Goal: Information Seeking & Learning: Learn about a topic

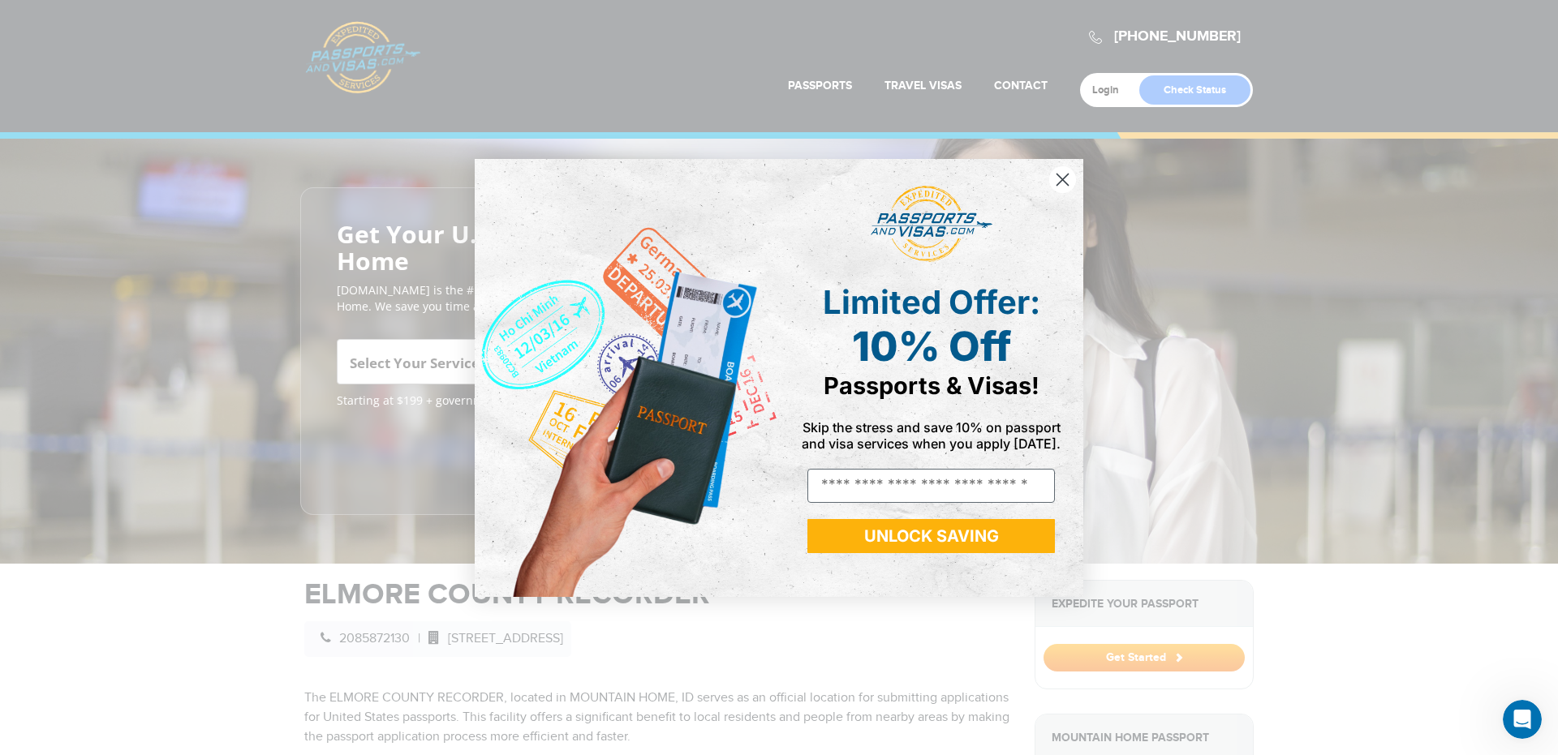
click at [1074, 177] on circle "Close dialog" at bounding box center [1062, 179] width 27 height 27
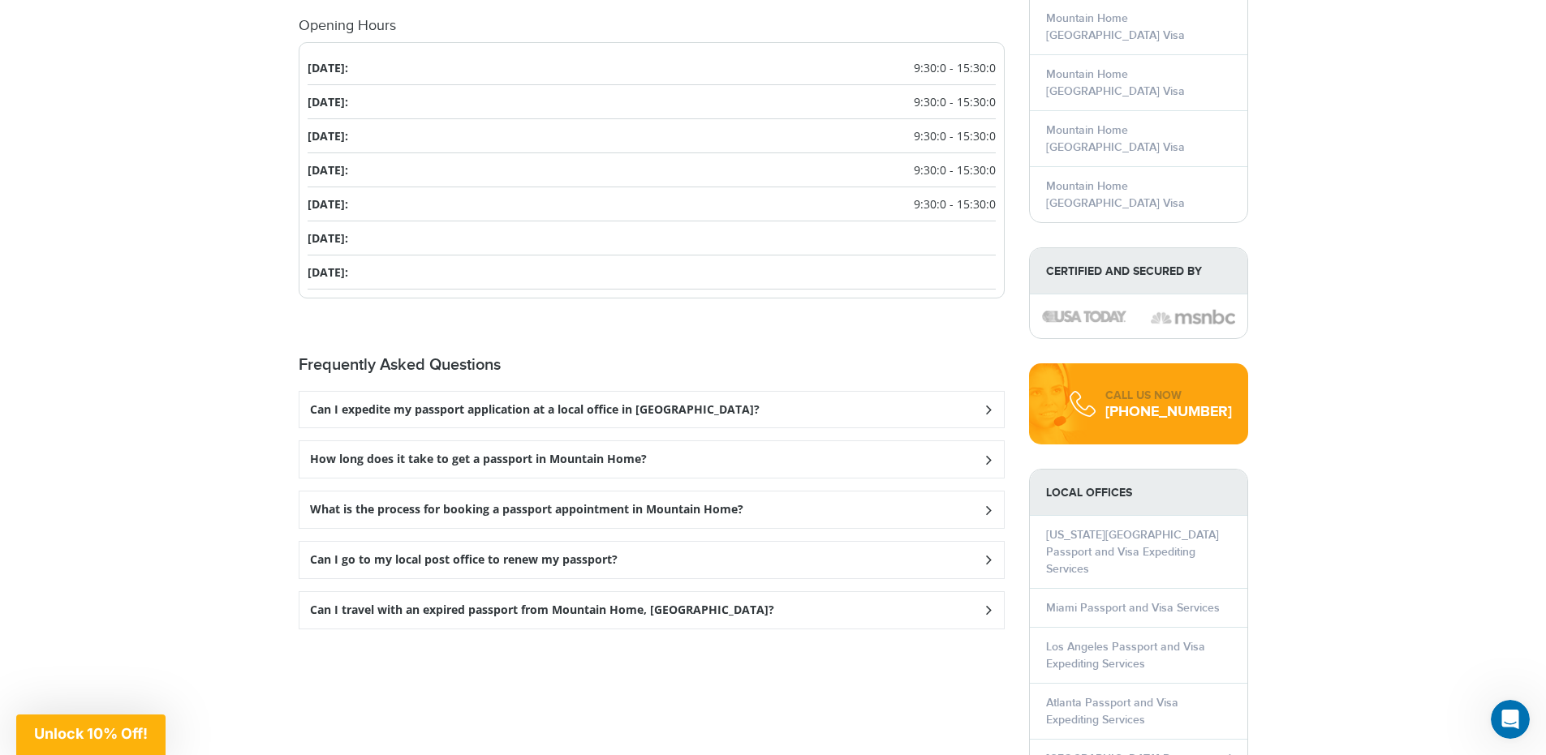
scroll to position [2110, 0]
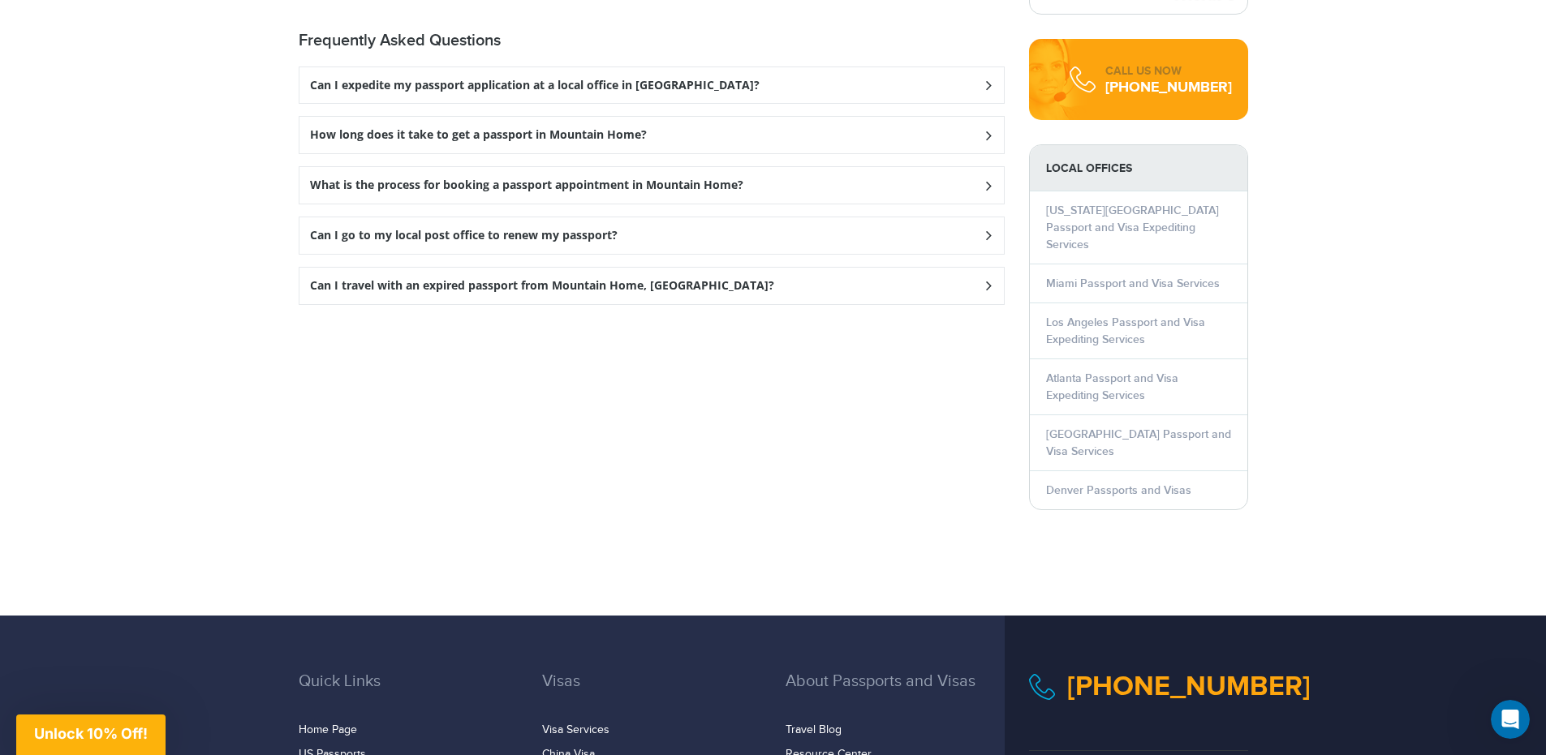
click at [653, 135] on div "How long does it take to get a passport in Mountain Home?" at bounding box center [651, 135] width 704 height 37
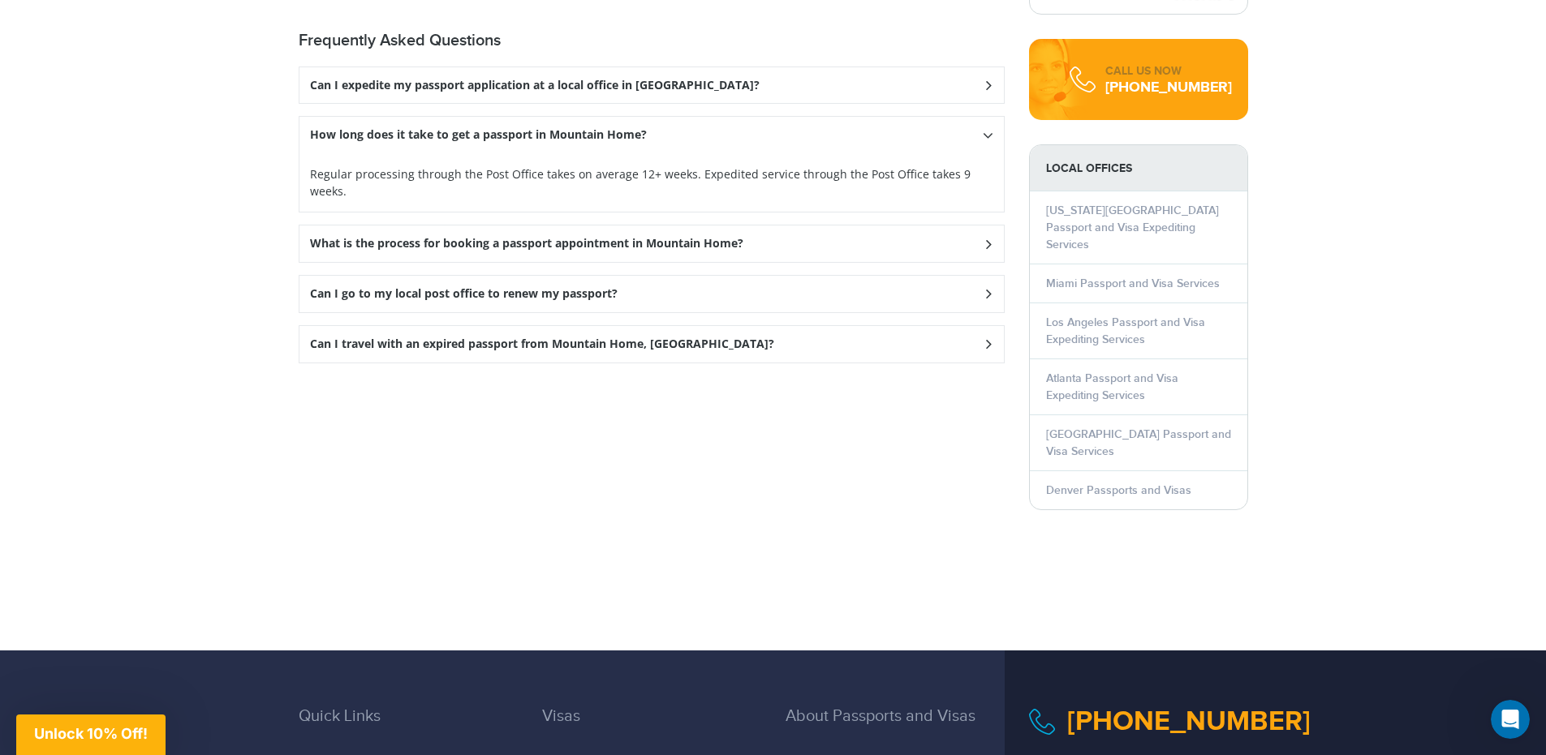
scroll to position [0, 0]
click at [653, 135] on div "How long does it take to get a passport in Mountain Home?" at bounding box center [651, 135] width 704 height 37
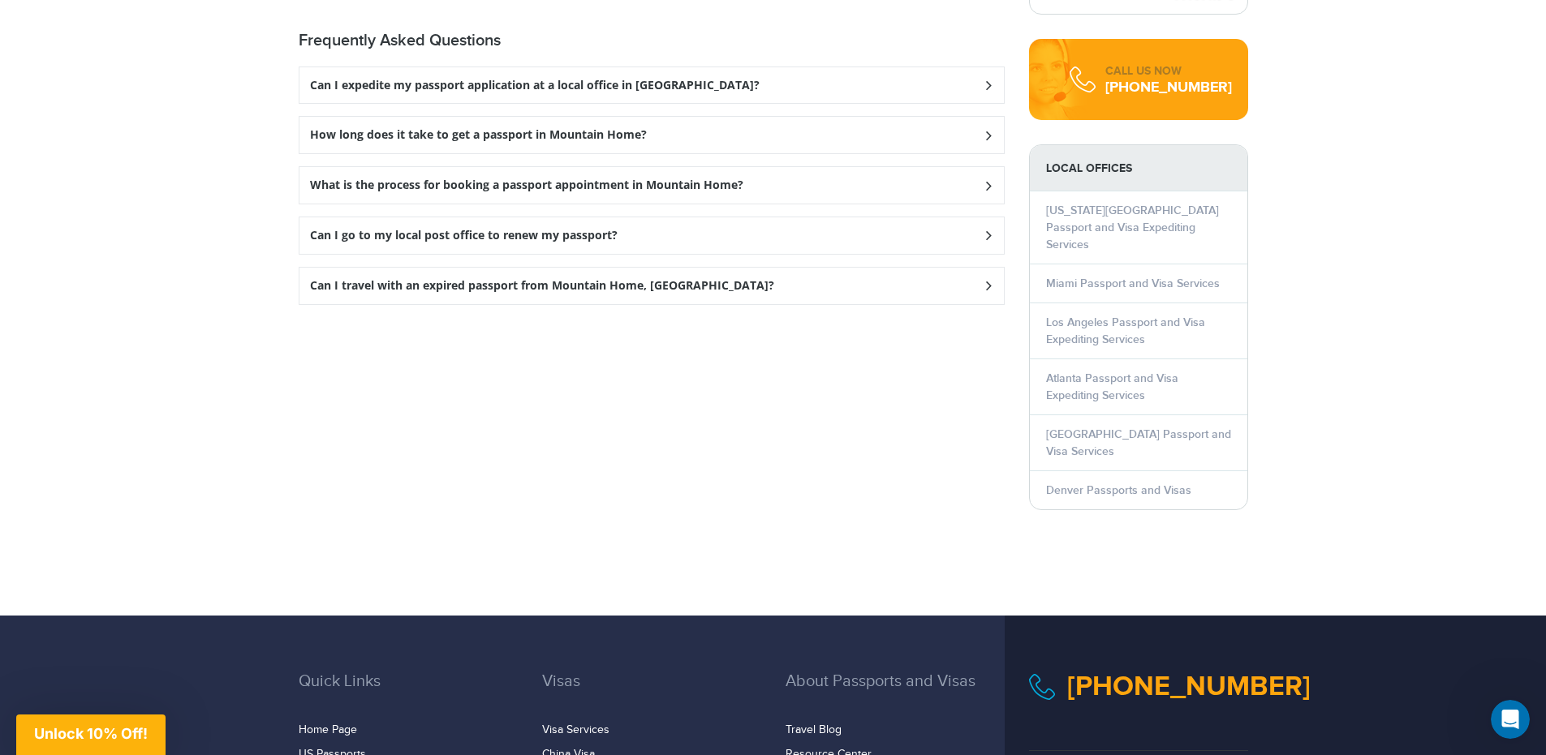
click at [652, 135] on div "How long does it take to get a passport in Mountain Home?" at bounding box center [651, 135] width 704 height 37
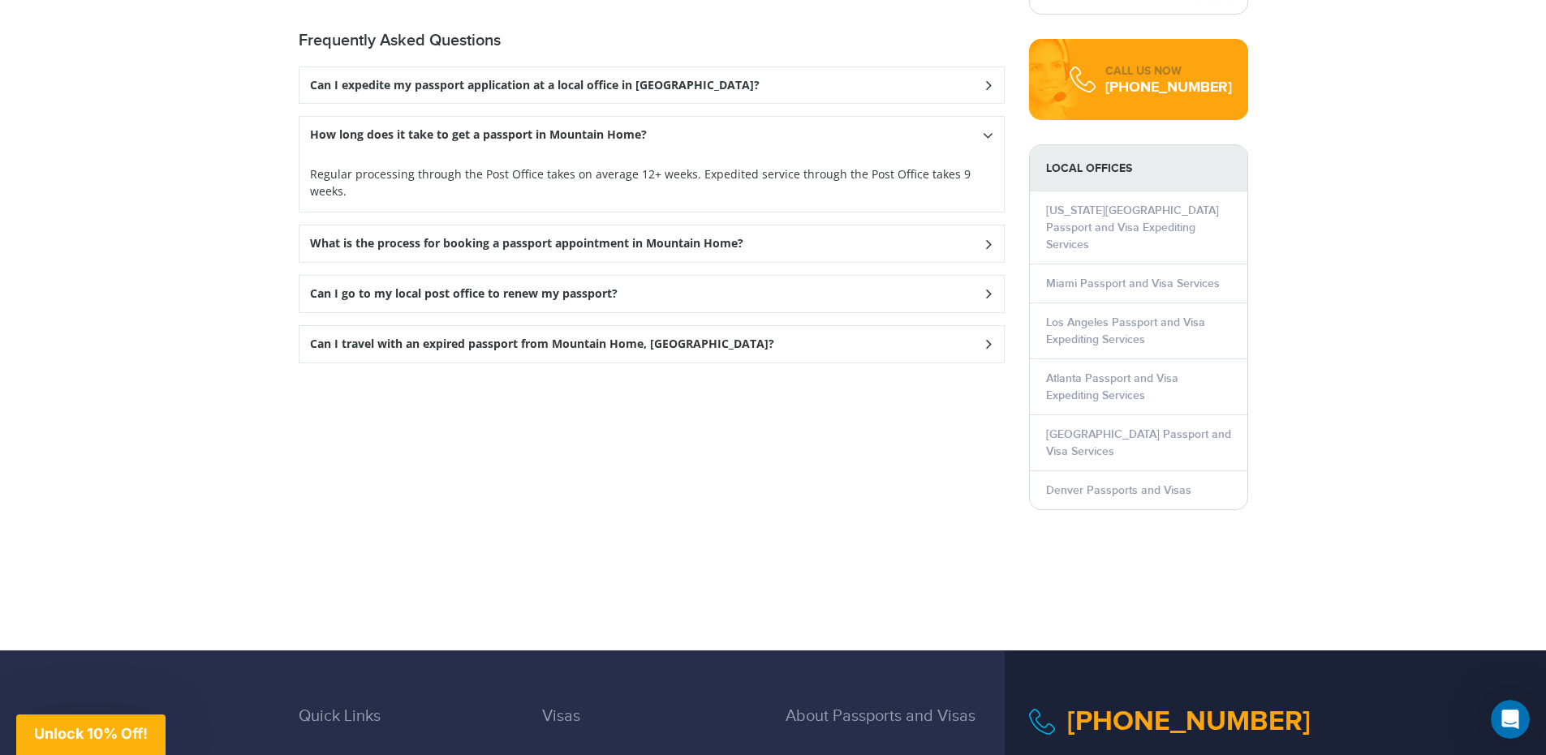
click at [652, 135] on div "How long does it take to get a passport in Mountain Home?" at bounding box center [651, 135] width 704 height 37
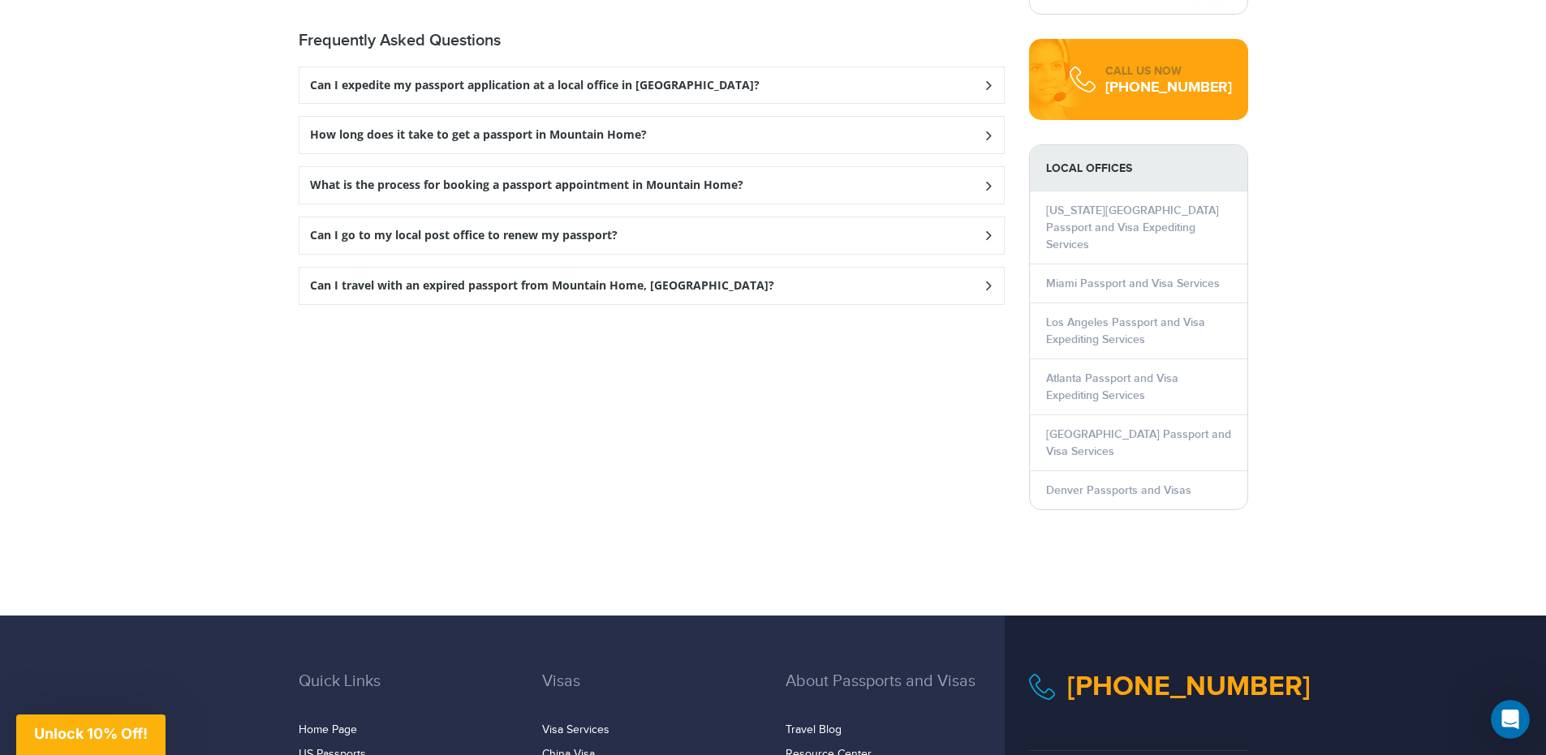
click at [626, 173] on div "What is the process for booking a passport appointment in Mountain Home?" at bounding box center [651, 185] width 704 height 37
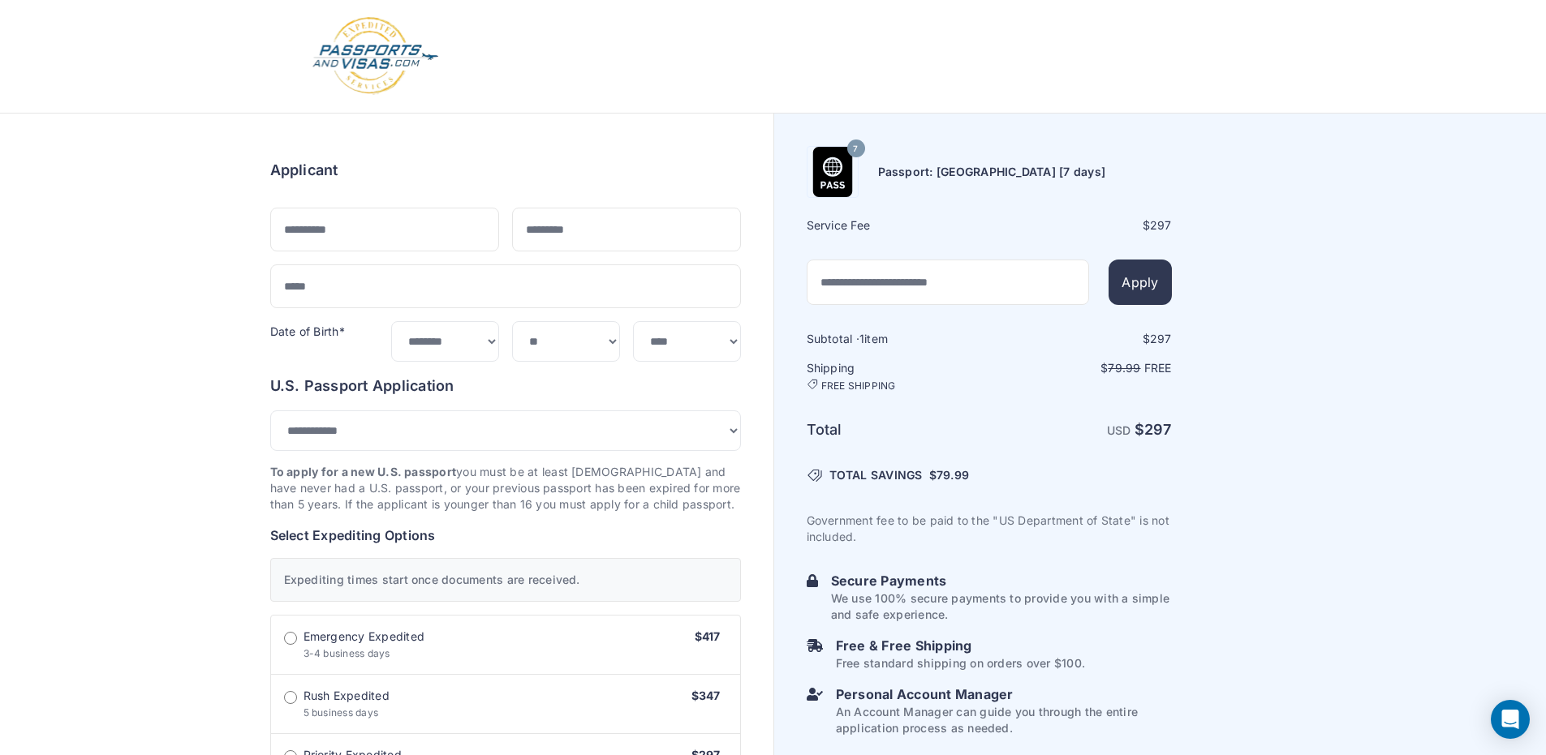
select select "***"
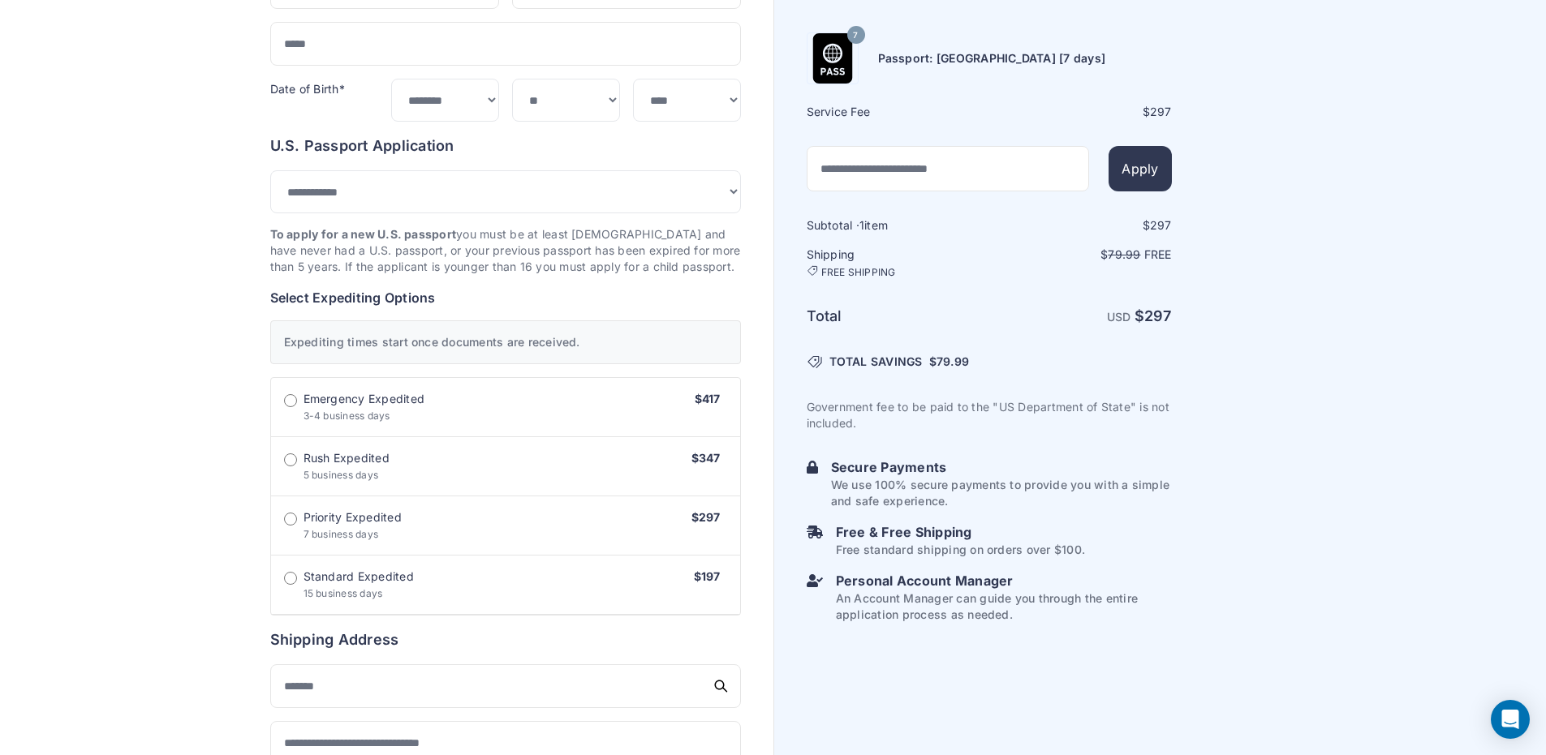
scroll to position [243, 0]
